Goal: Task Accomplishment & Management: Use online tool/utility

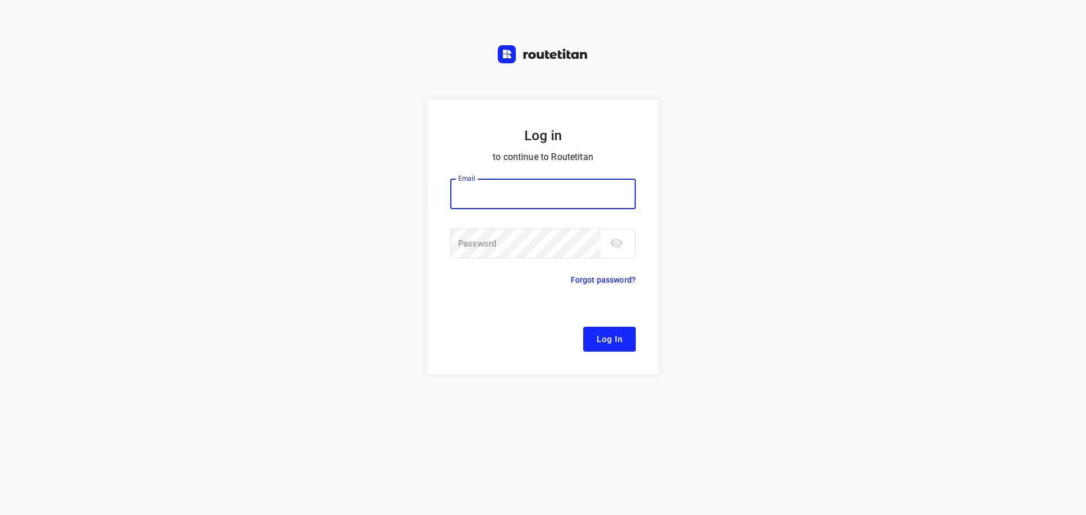
click at [509, 193] on input "email" at bounding box center [542, 194] width 185 height 31
type input "[EMAIL_ADDRESS][DOMAIN_NAME]"
click at [593, 343] on button "Log In" at bounding box center [609, 339] width 53 height 25
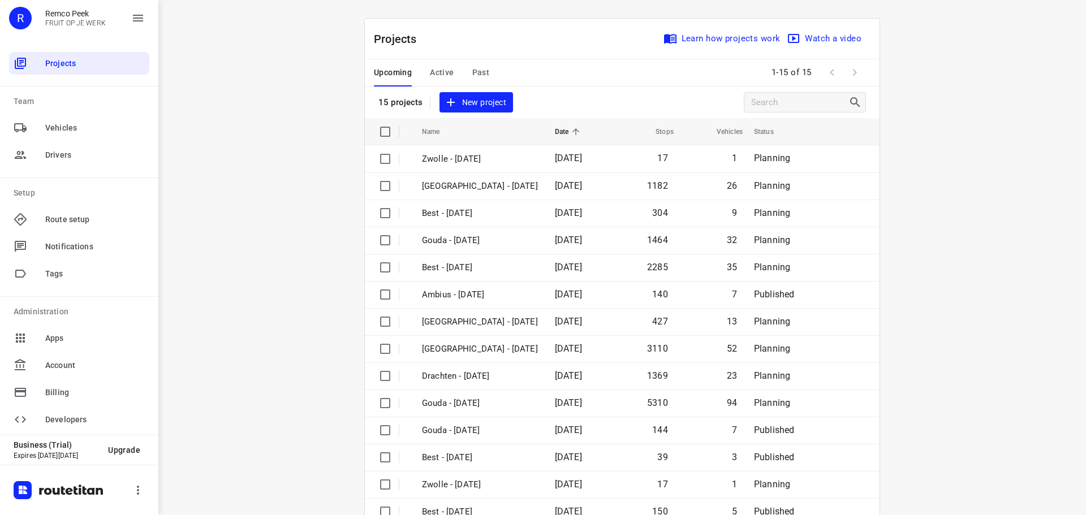
click at [430, 75] on span "Active" at bounding box center [442, 73] width 24 height 14
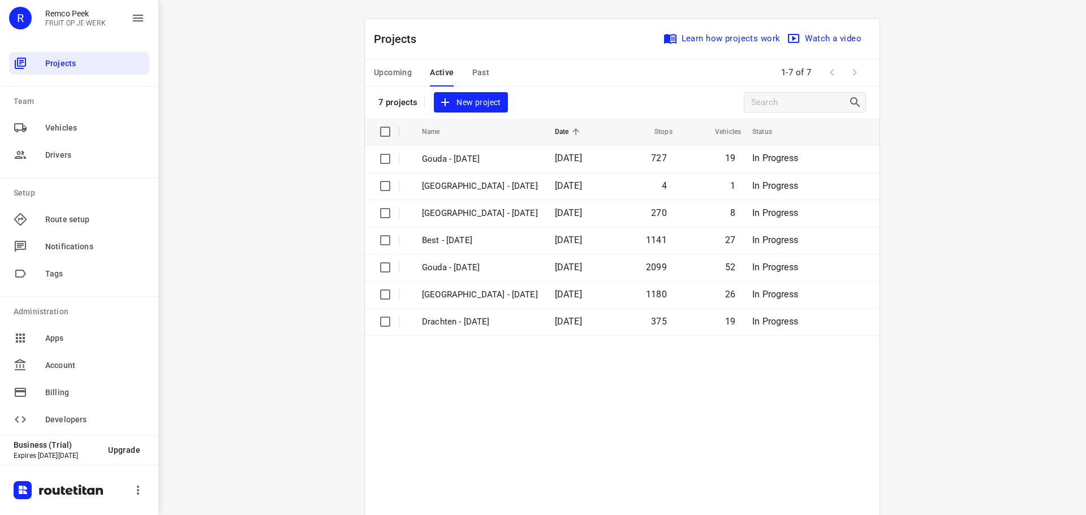
click at [387, 80] on button "Upcoming" at bounding box center [393, 72] width 38 height 27
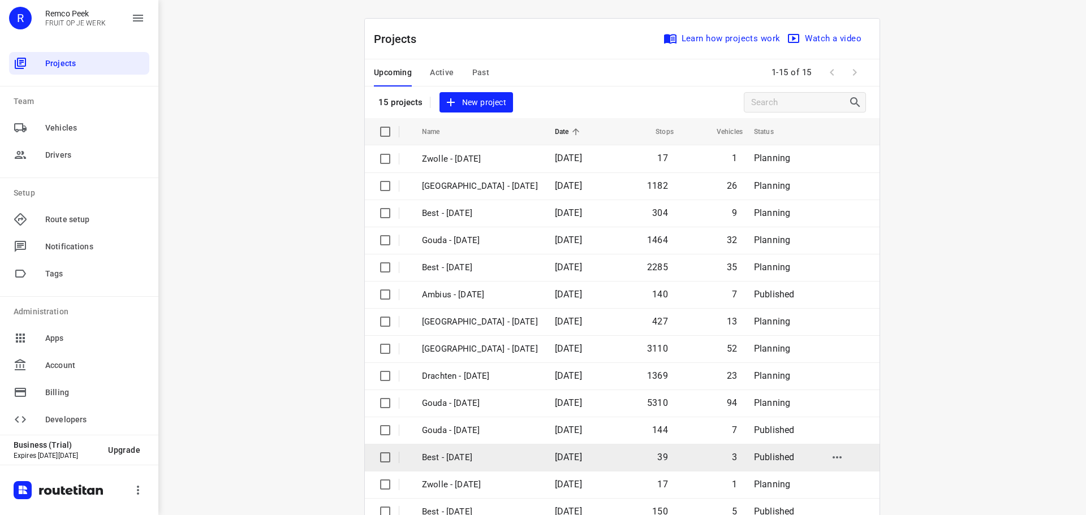
click at [486, 457] on p "Best - [DATE]" at bounding box center [480, 457] width 116 height 13
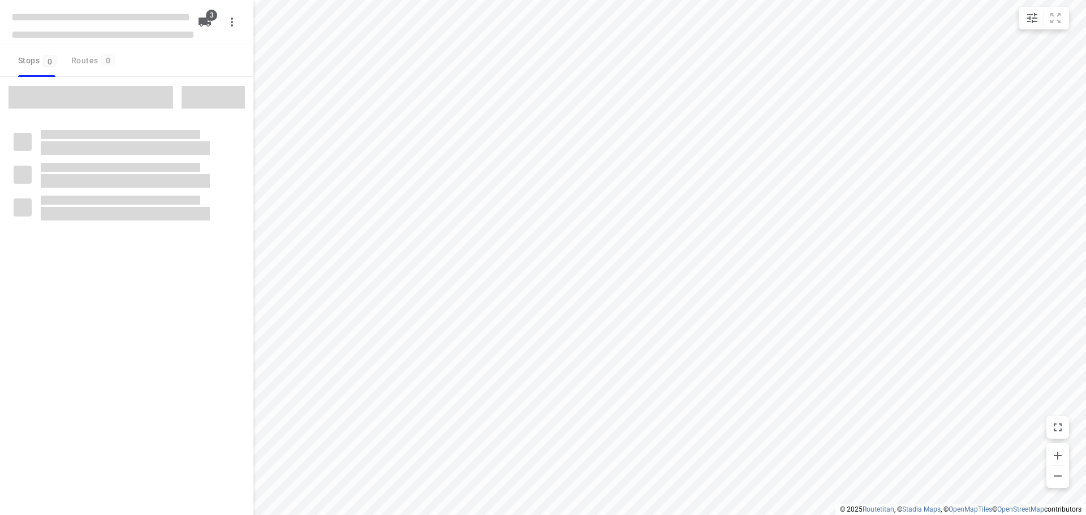
checkbox input "true"
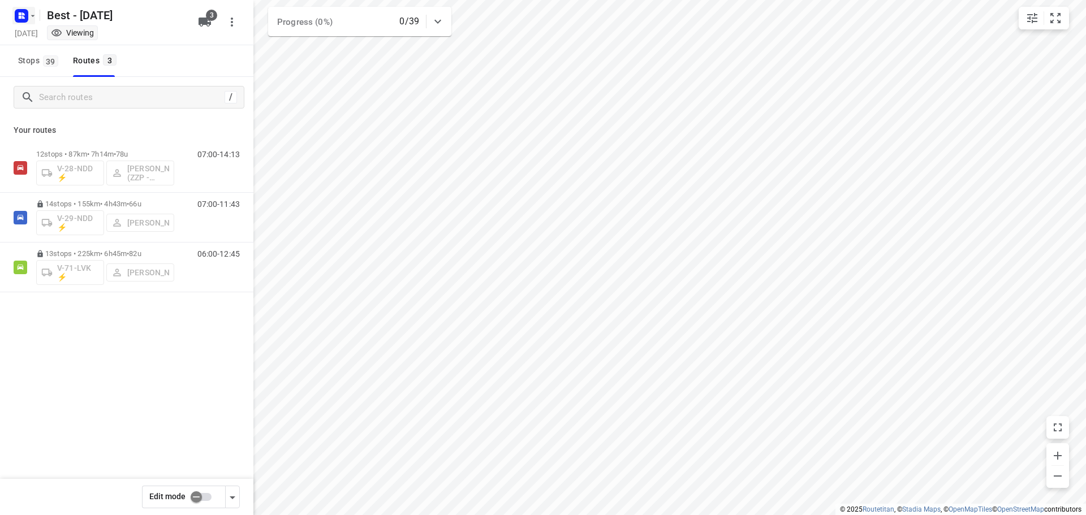
click at [29, 23] on icon "button" at bounding box center [21, 16] width 18 height 18
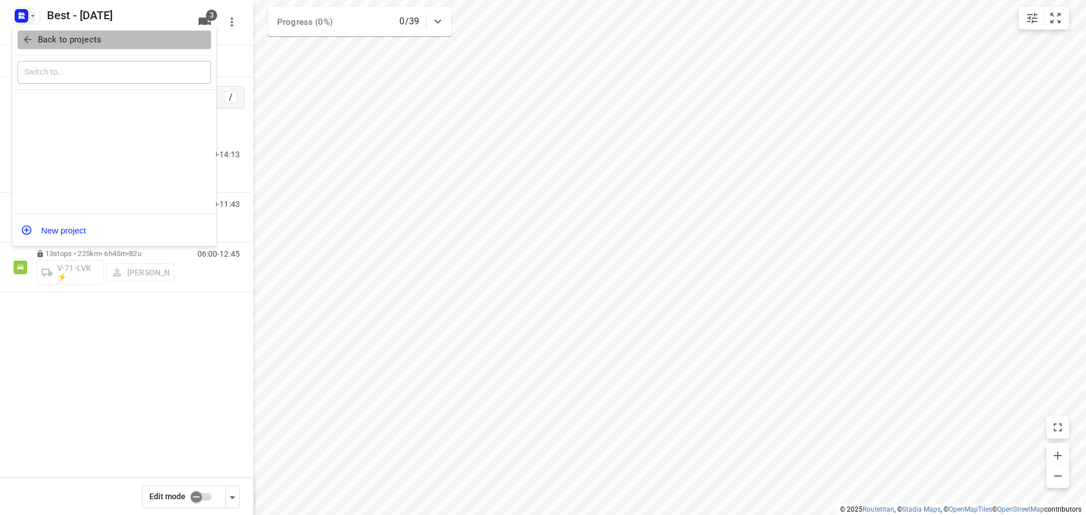
click at [29, 31] on button "Back to projects" at bounding box center [114, 40] width 193 height 19
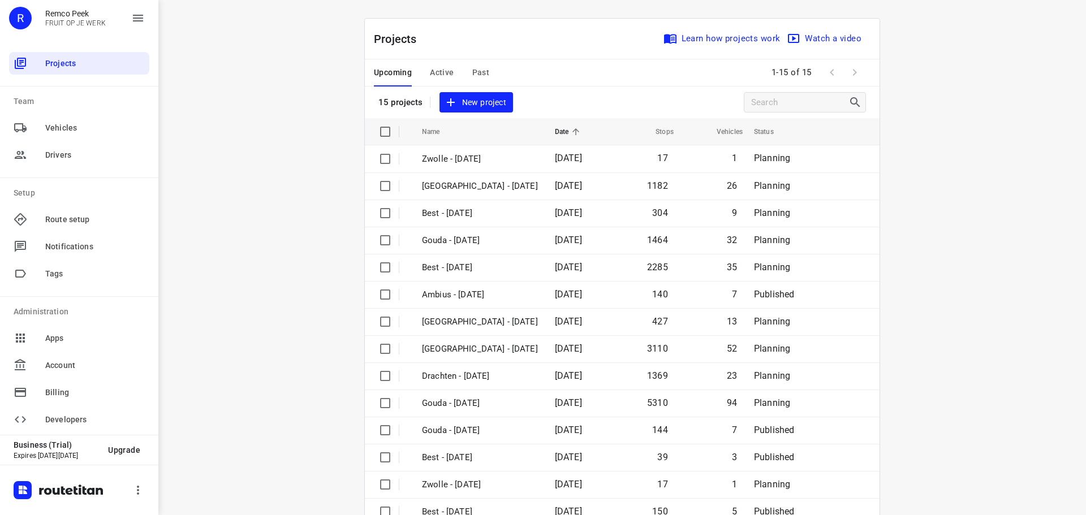
click at [439, 69] on span "Active" at bounding box center [442, 73] width 24 height 14
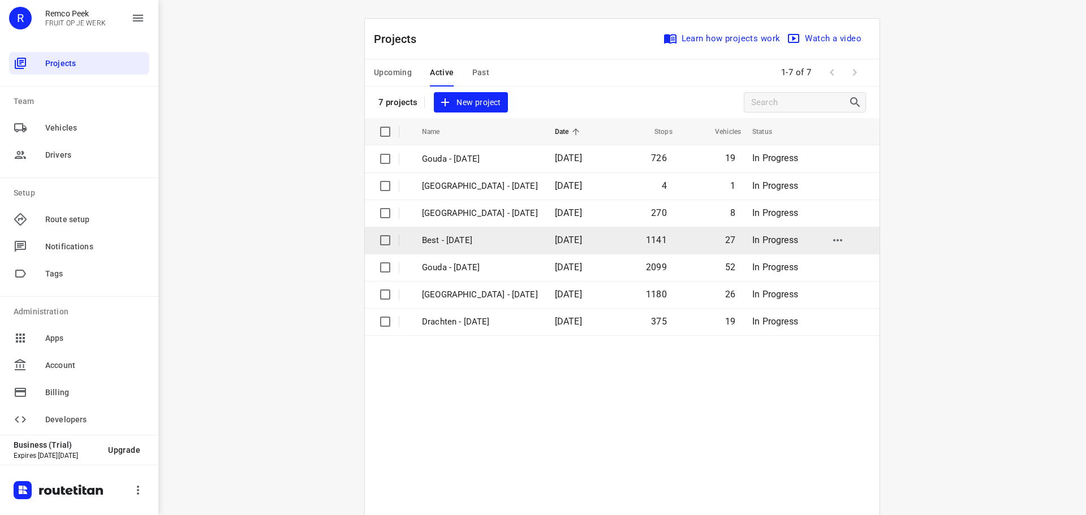
click at [495, 239] on p "Best - [DATE]" at bounding box center [480, 240] width 116 height 13
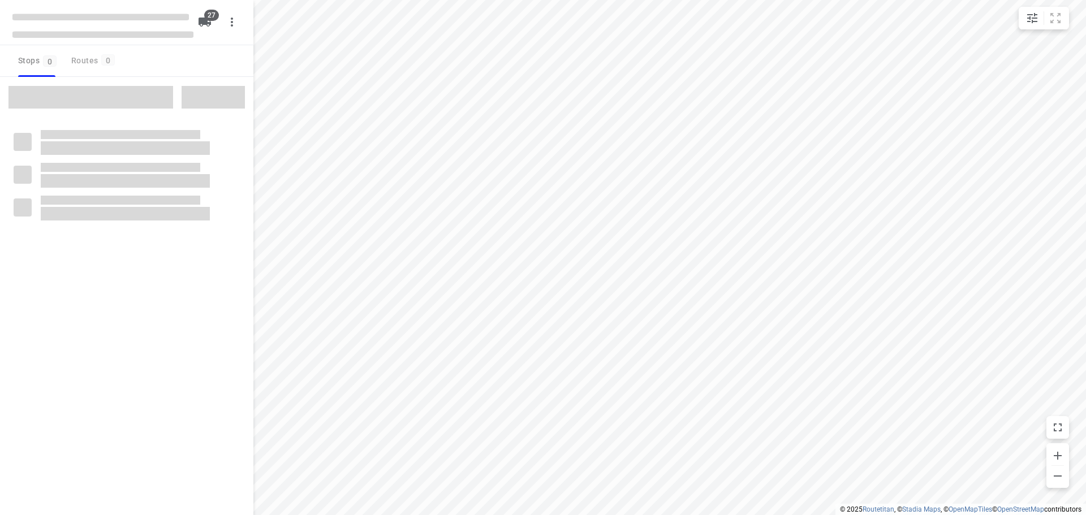
click at [26, 23] on div at bounding box center [100, 16] width 181 height 15
checkbox input "true"
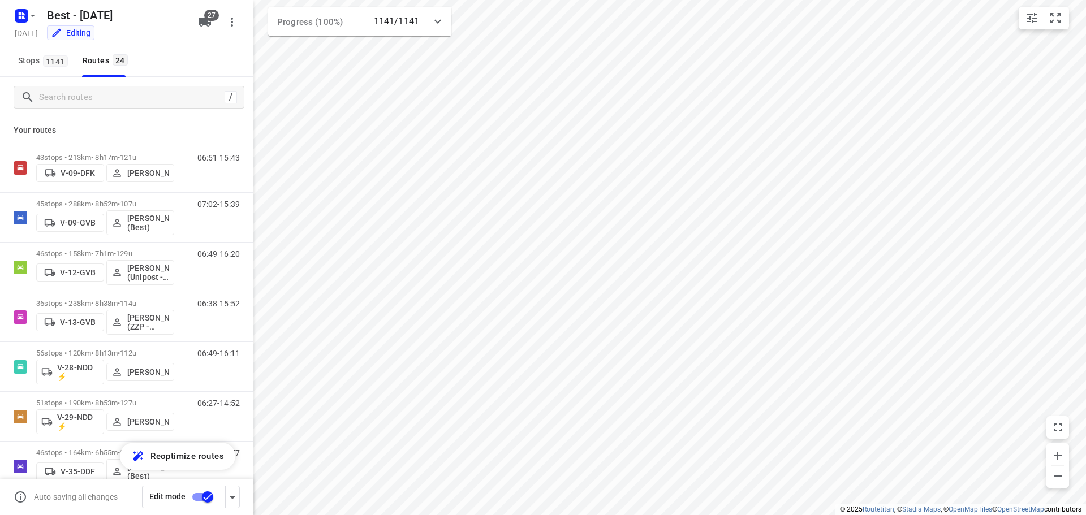
click at [26, 23] on icon "button" at bounding box center [21, 16] width 18 height 18
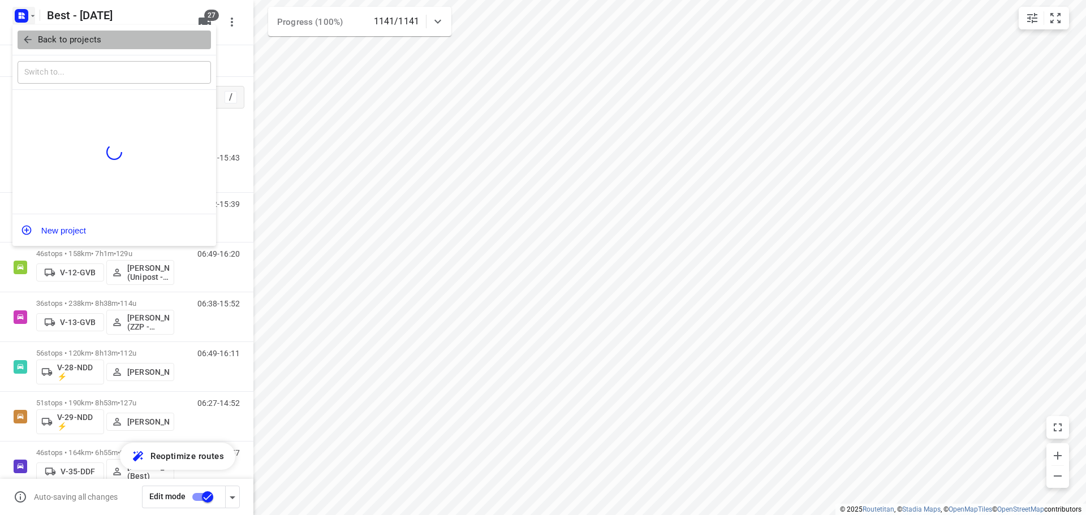
click at [29, 38] on icon "button" at bounding box center [27, 39] width 11 height 11
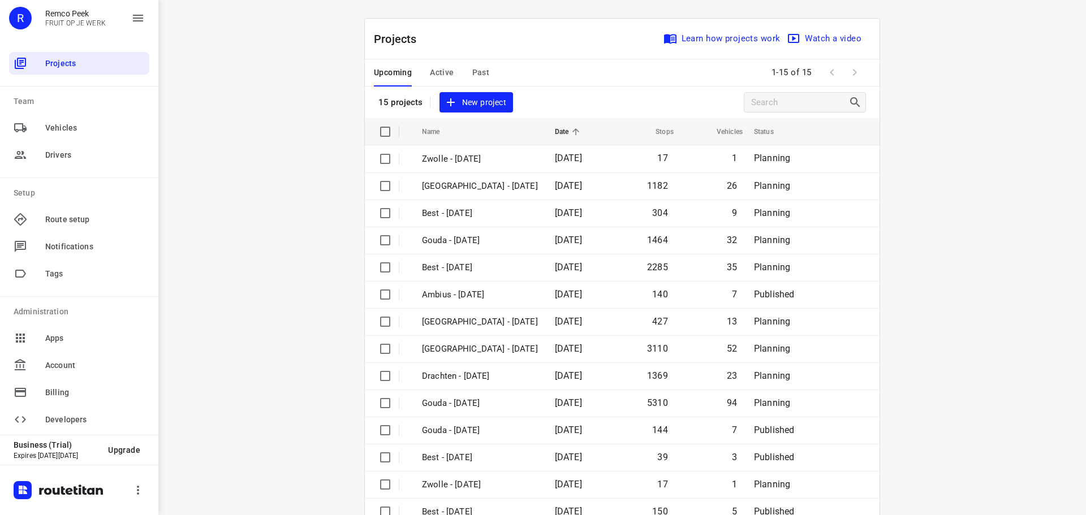
click at [438, 83] on button "Active" at bounding box center [442, 72] width 24 height 27
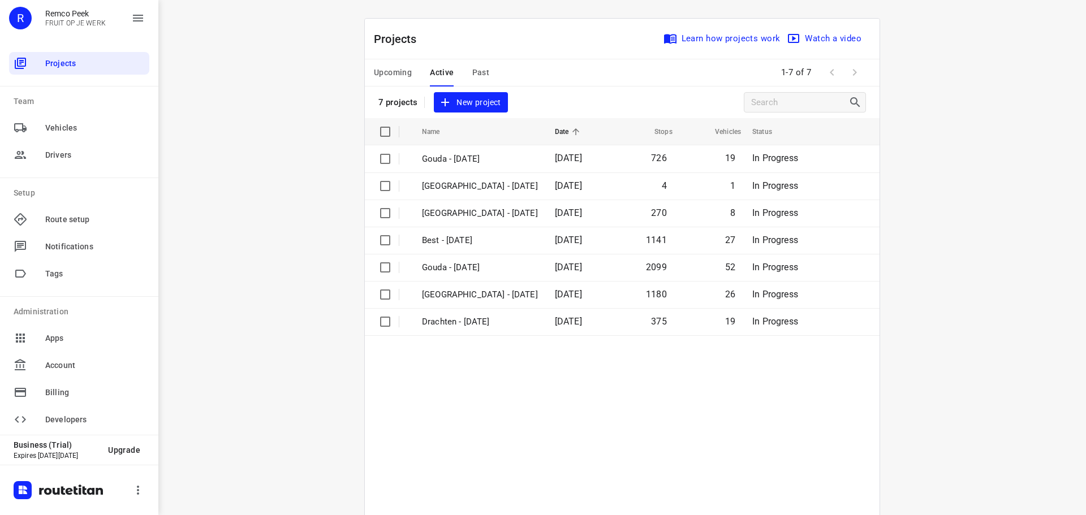
click at [382, 59] on button "Upcoming" at bounding box center [393, 72] width 38 height 27
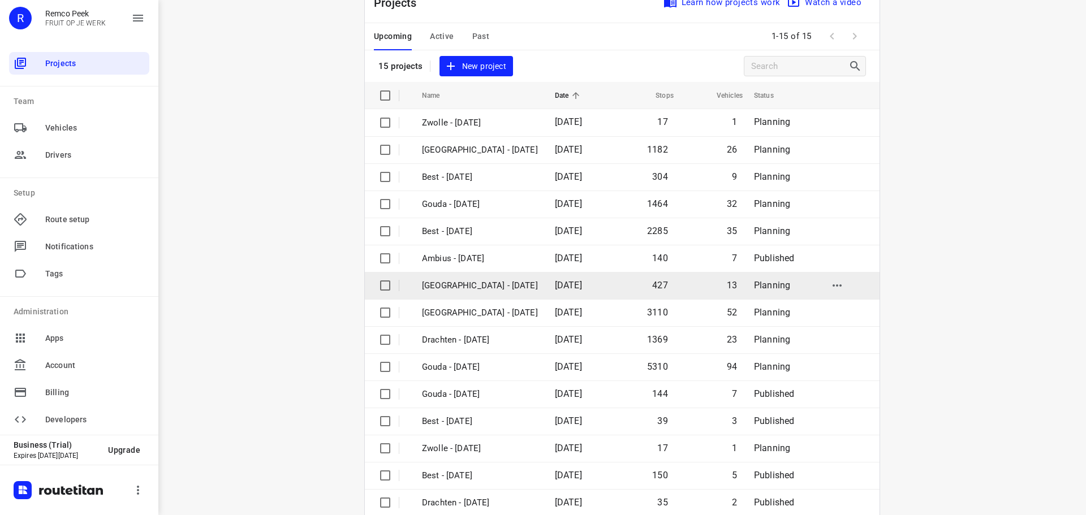
scroll to position [57, 0]
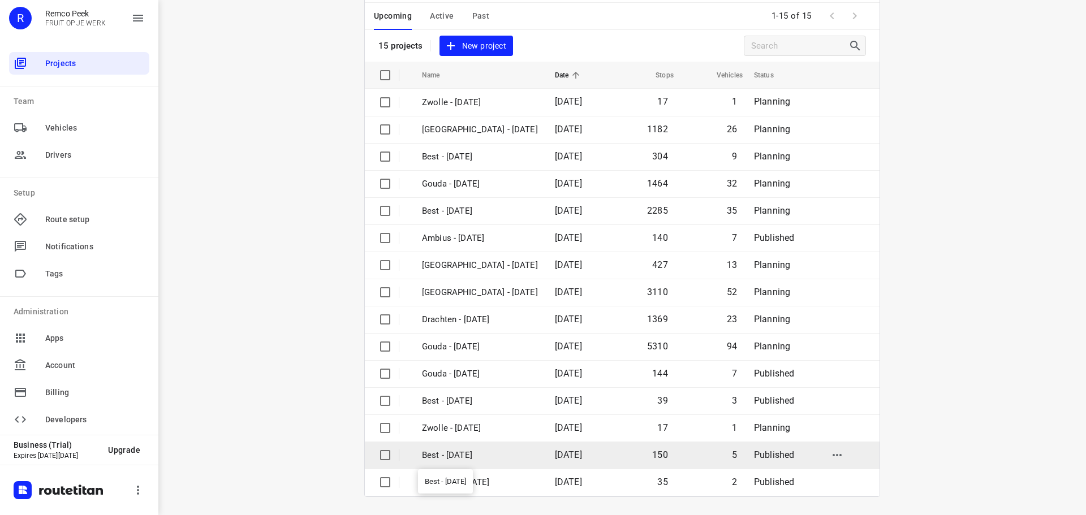
click at [475, 458] on p "Best - [DATE]" at bounding box center [480, 455] width 116 height 13
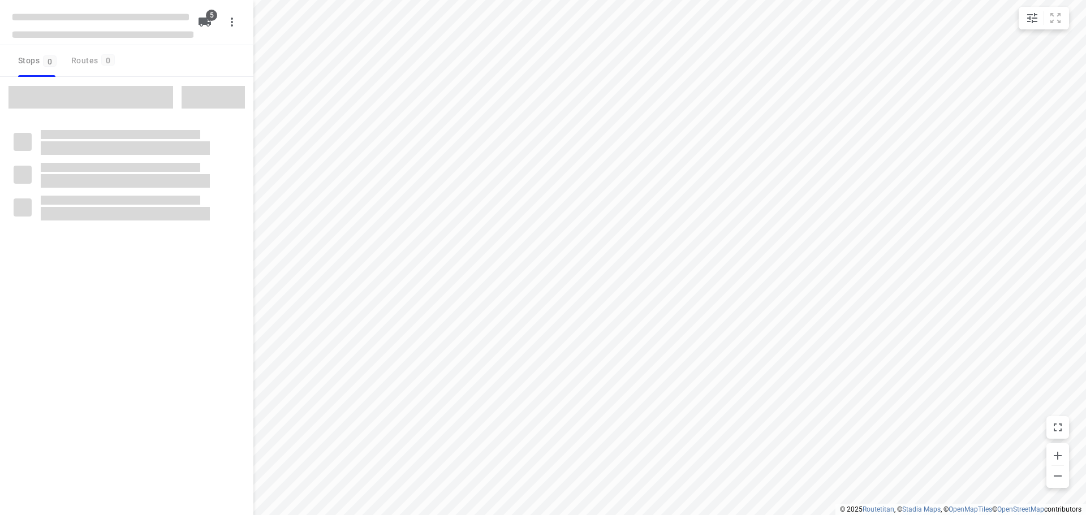
checkbox input "true"
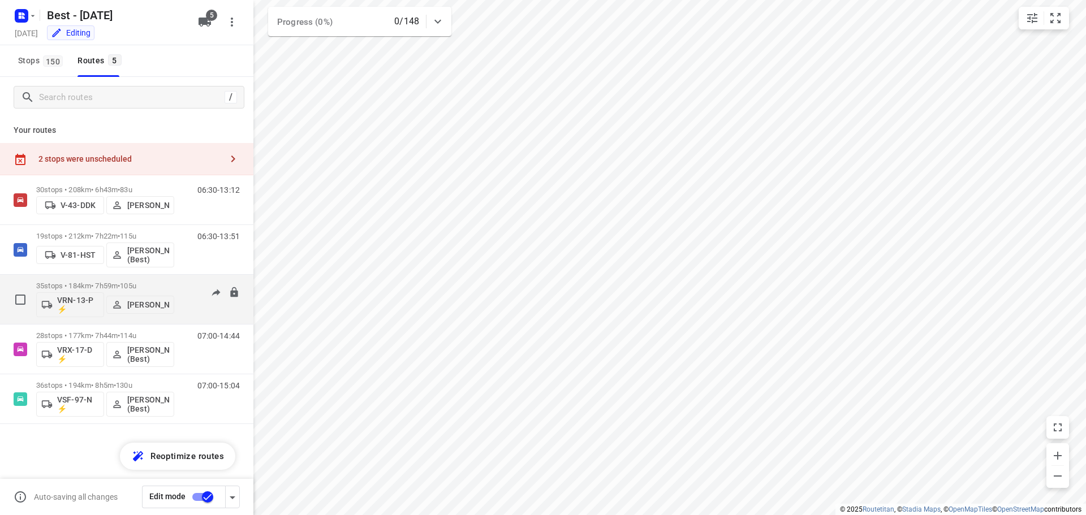
click at [181, 279] on div "35 stops • 184km • 7h59m • 105u VRN-13-P ⚡ [PERSON_NAME] 07:00-14:58" at bounding box center [144, 299] width 217 height 47
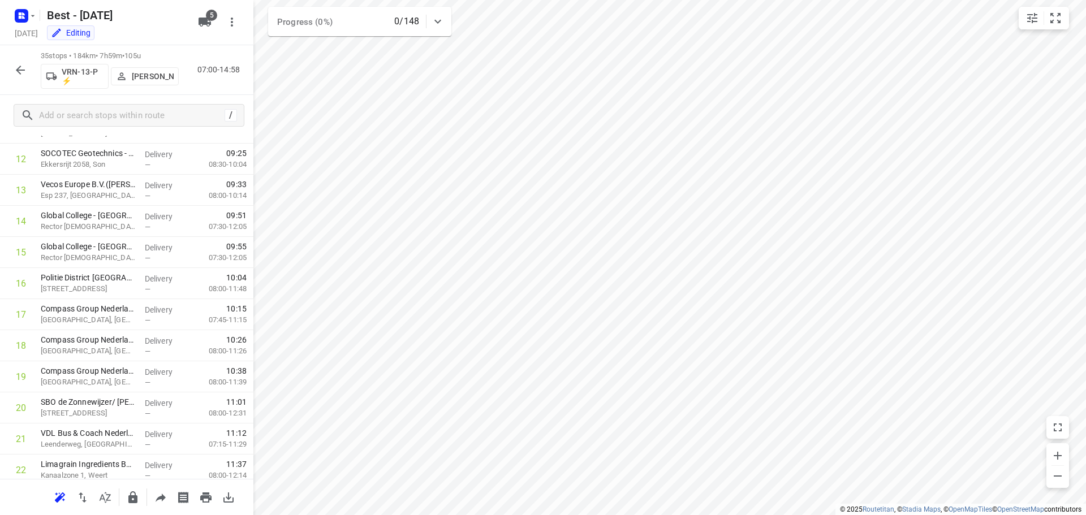
scroll to position [865, 0]
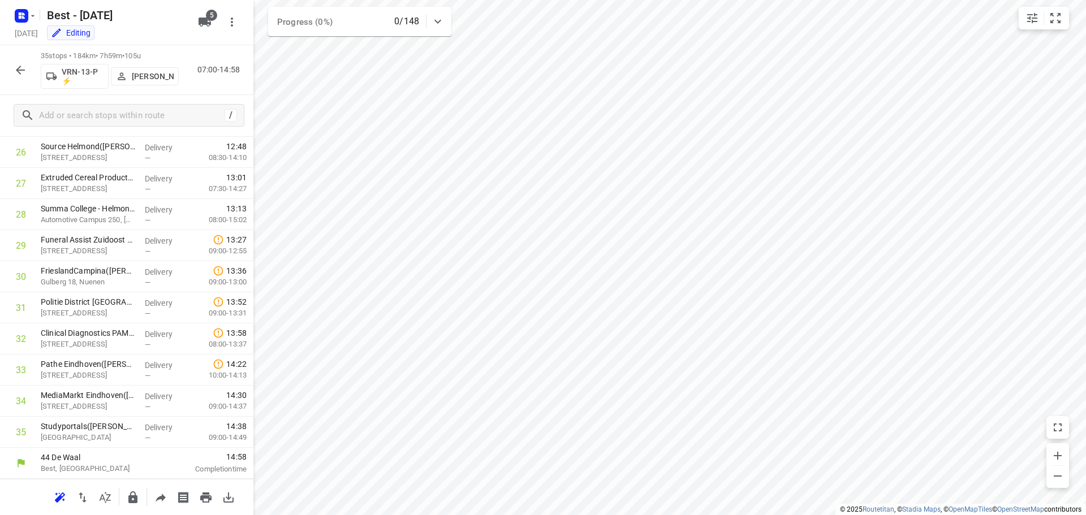
click at [5, 66] on div "35 stops • 184km • 7h59m • 105u VRN-13-P ⚡ [PERSON_NAME] 07:00-14:58" at bounding box center [126, 70] width 253 height 50
click at [18, 74] on icon "button" at bounding box center [21, 70] width 14 height 14
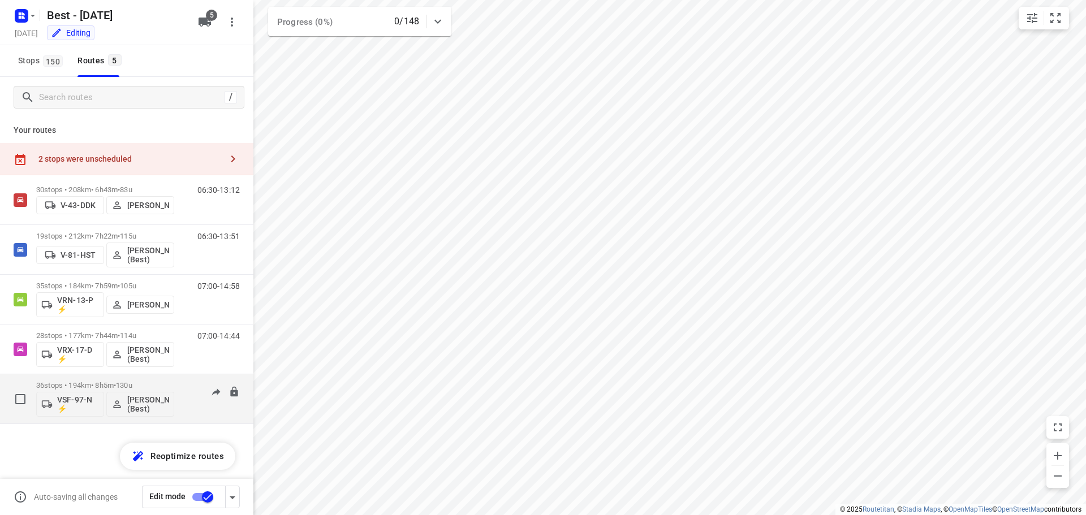
click at [106, 382] on p "36 stops • 194km • 8h5m • 130u" at bounding box center [105, 385] width 138 height 8
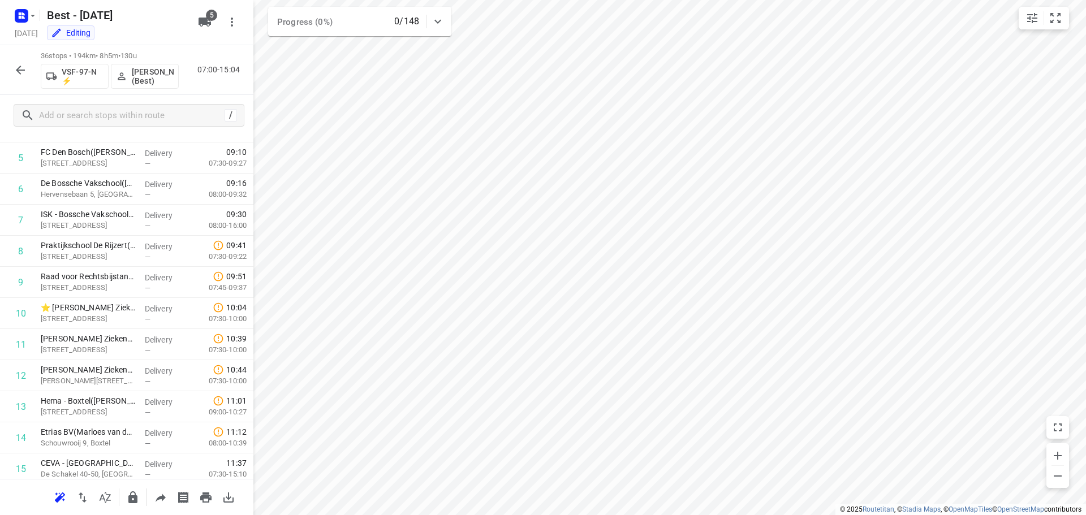
scroll to position [0, 0]
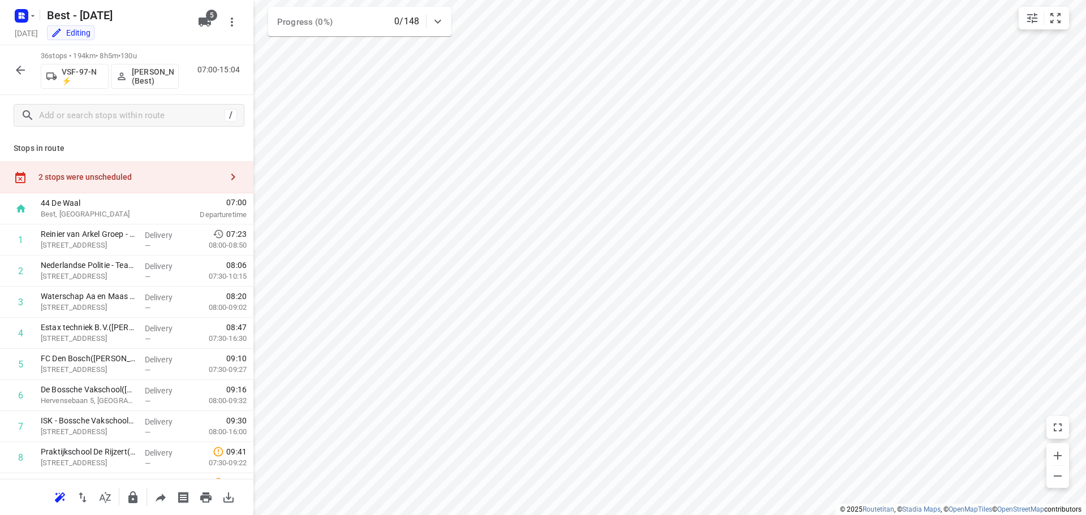
click at [42, 66] on button "VSF-97-N ⚡" at bounding box center [75, 76] width 68 height 25
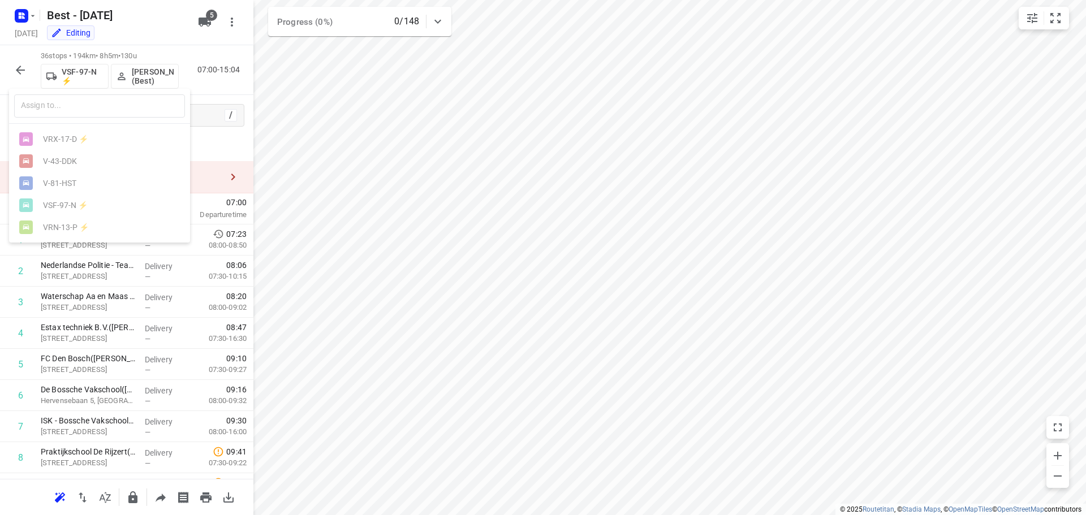
click at [19, 70] on div at bounding box center [543, 257] width 1086 height 515
